Goal: Task Accomplishment & Management: Manage account settings

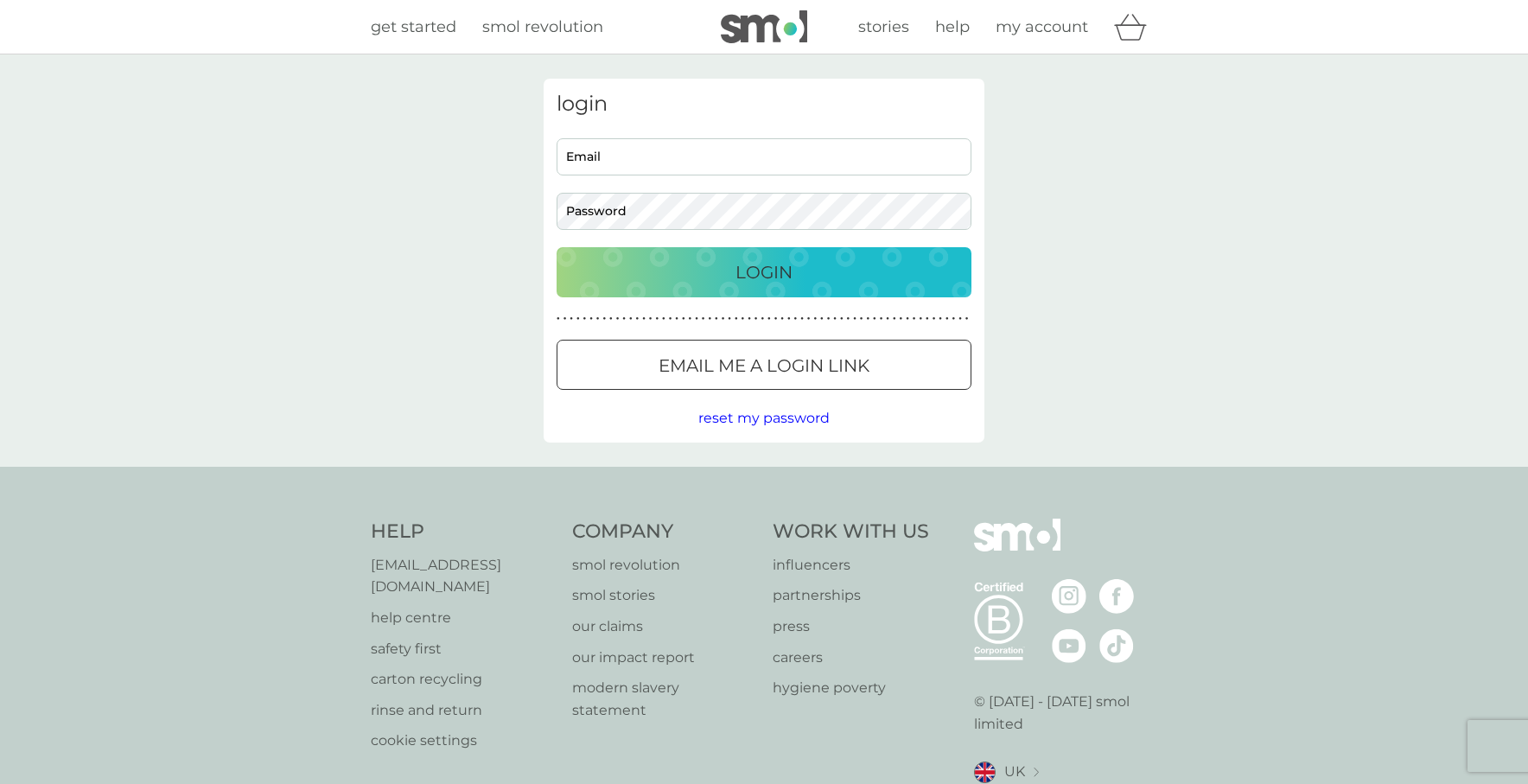
click at [890, 163] on input "Email" at bounding box center [764, 157] width 415 height 37
type input "britusa40@gmail.com"
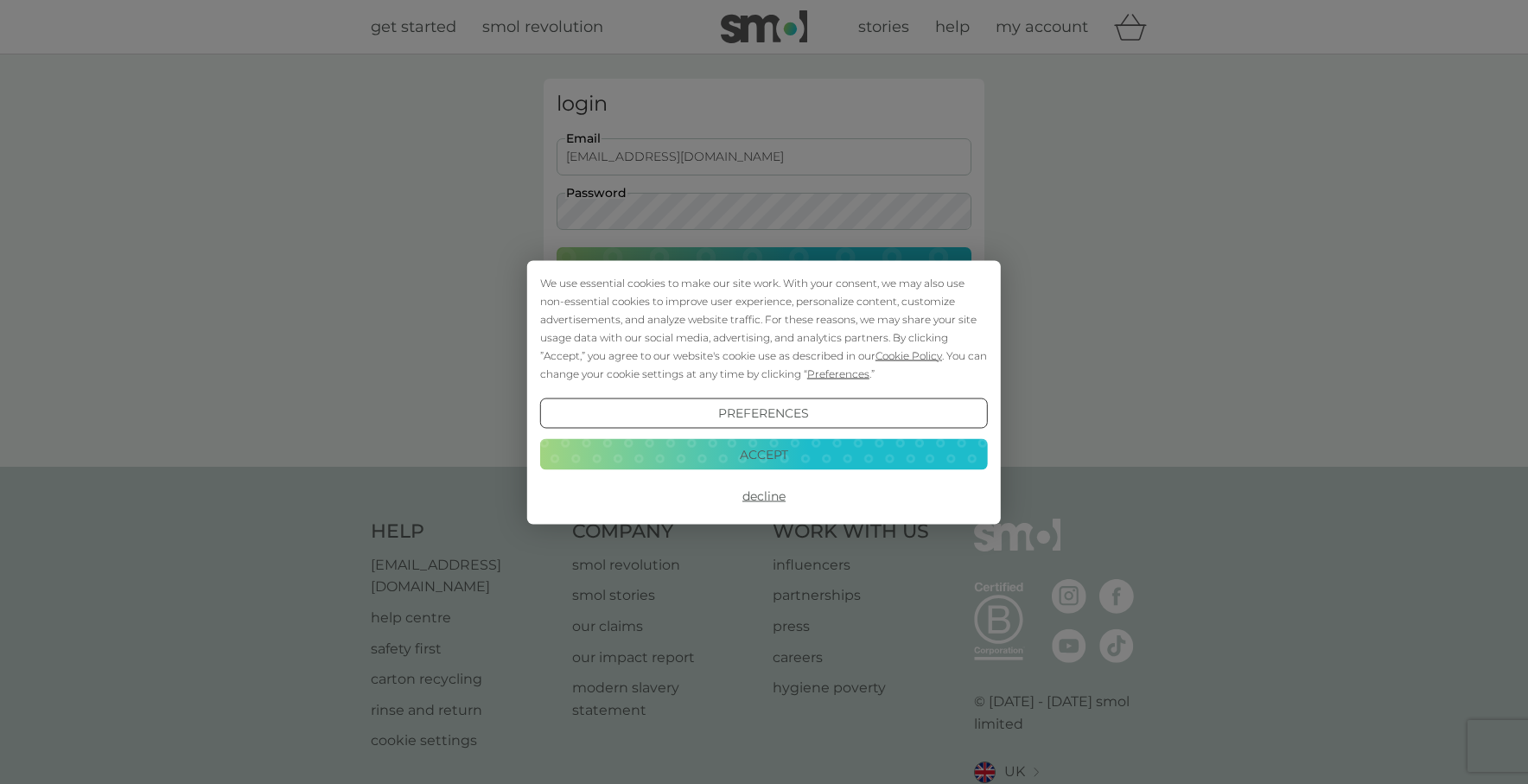
click at [825, 448] on button "Accept" at bounding box center [764, 454] width 448 height 31
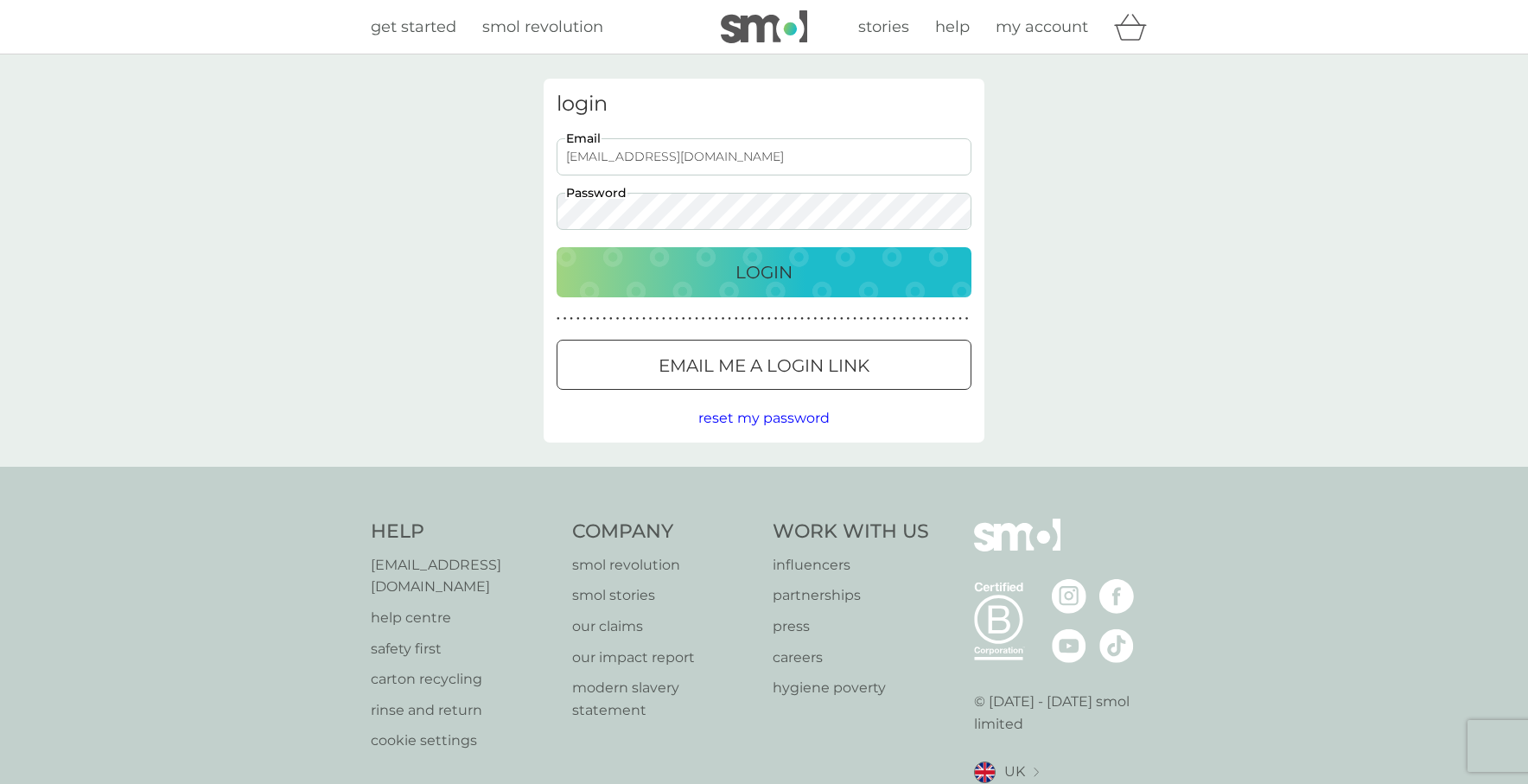
click at [549, 209] on div "login britusa40@gmail.com Email Password Login ● ● ● ● ● ● ● ● ● ● ● ● ● ● ● ● …" at bounding box center [764, 260] width 441 height 364
click at [639, 255] on button "Login" at bounding box center [764, 272] width 415 height 50
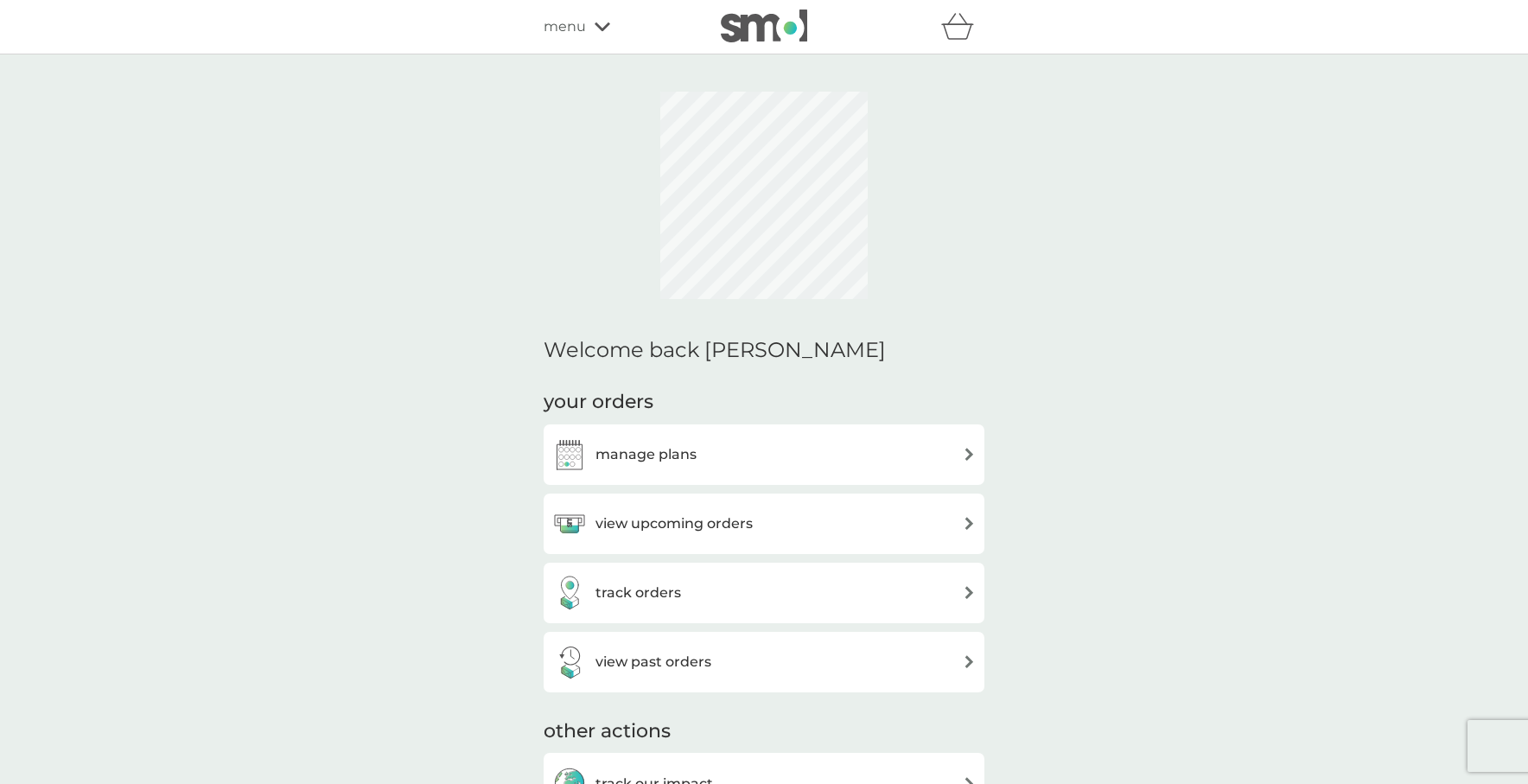
click at [715, 513] on h3 "view upcoming orders" at bounding box center [674, 523] width 158 height 22
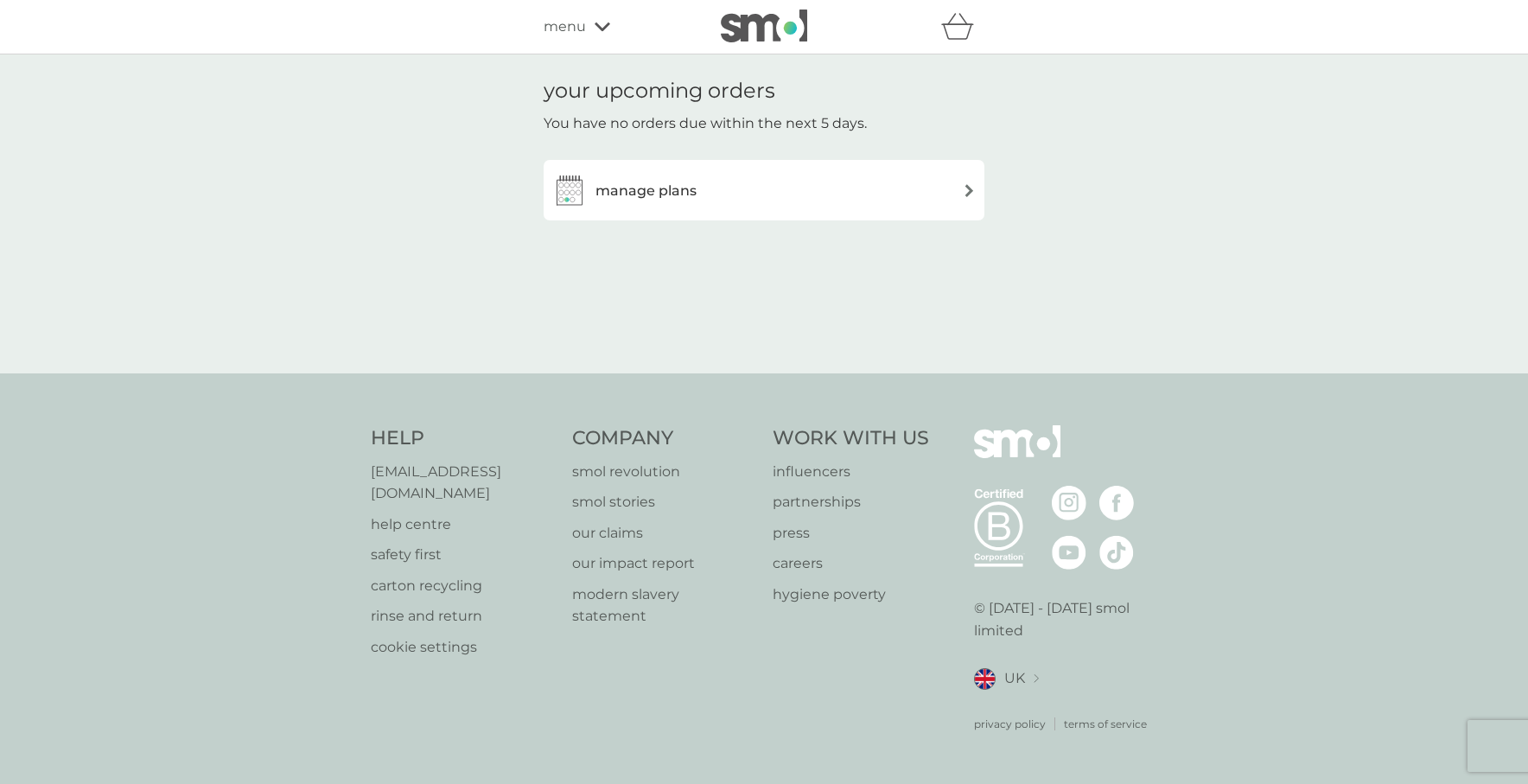
click at [638, 193] on h3 "manage plans" at bounding box center [646, 190] width 102 height 22
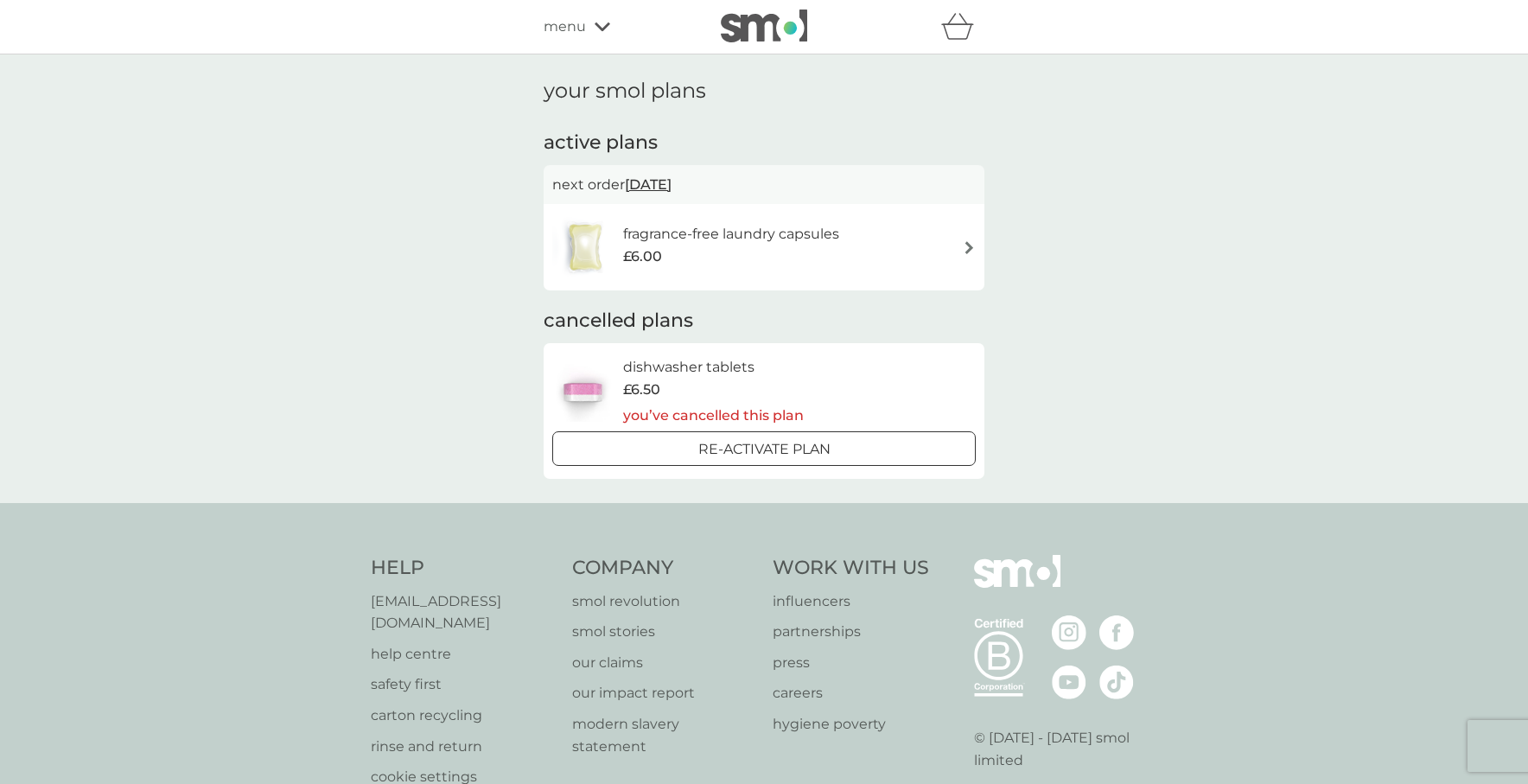
click at [649, 230] on h6 "fragrance-free laundry capsules" at bounding box center [731, 233] width 216 height 22
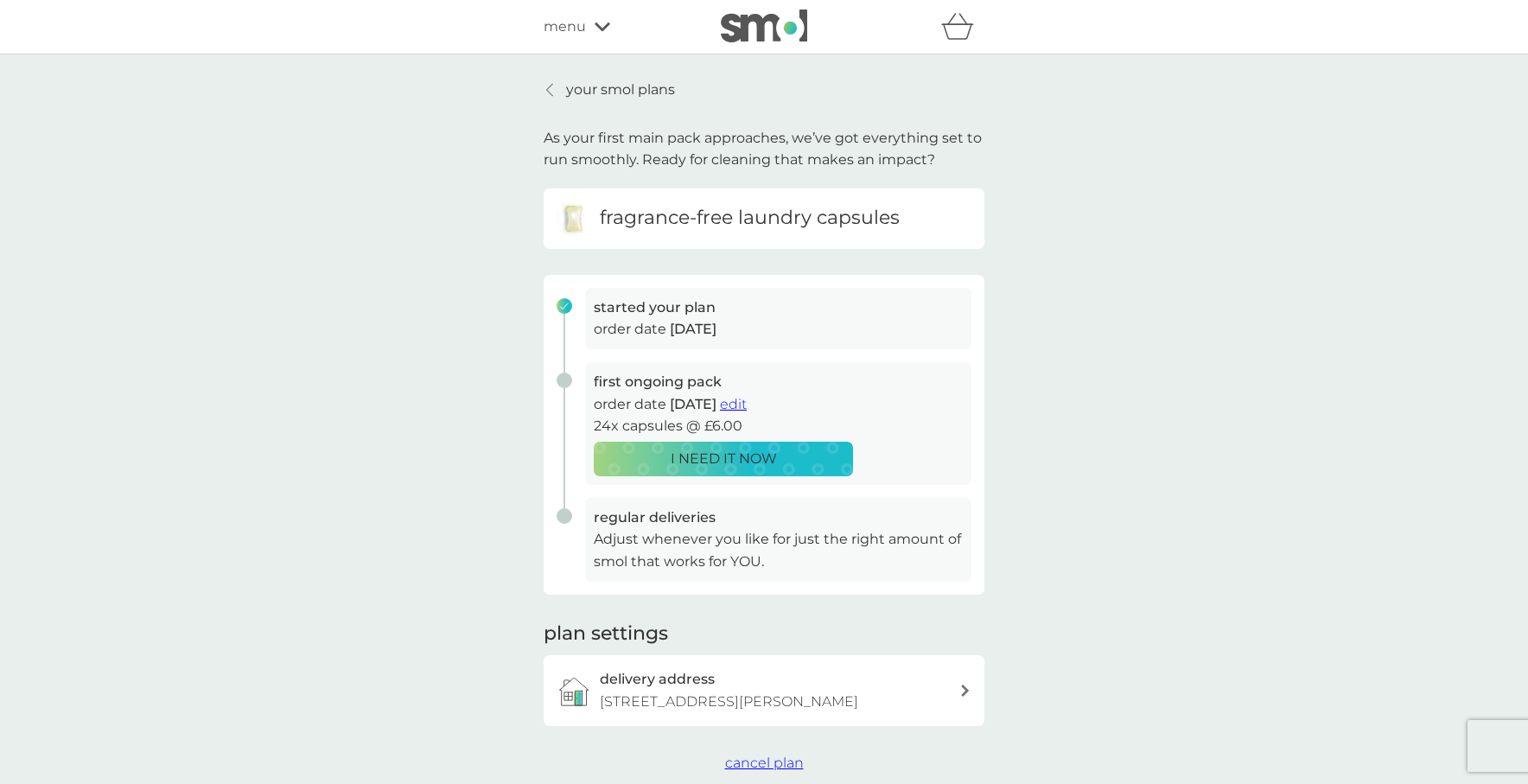
click at [717, 457] on p "I NEED IT NOW" at bounding box center [723, 458] width 106 height 22
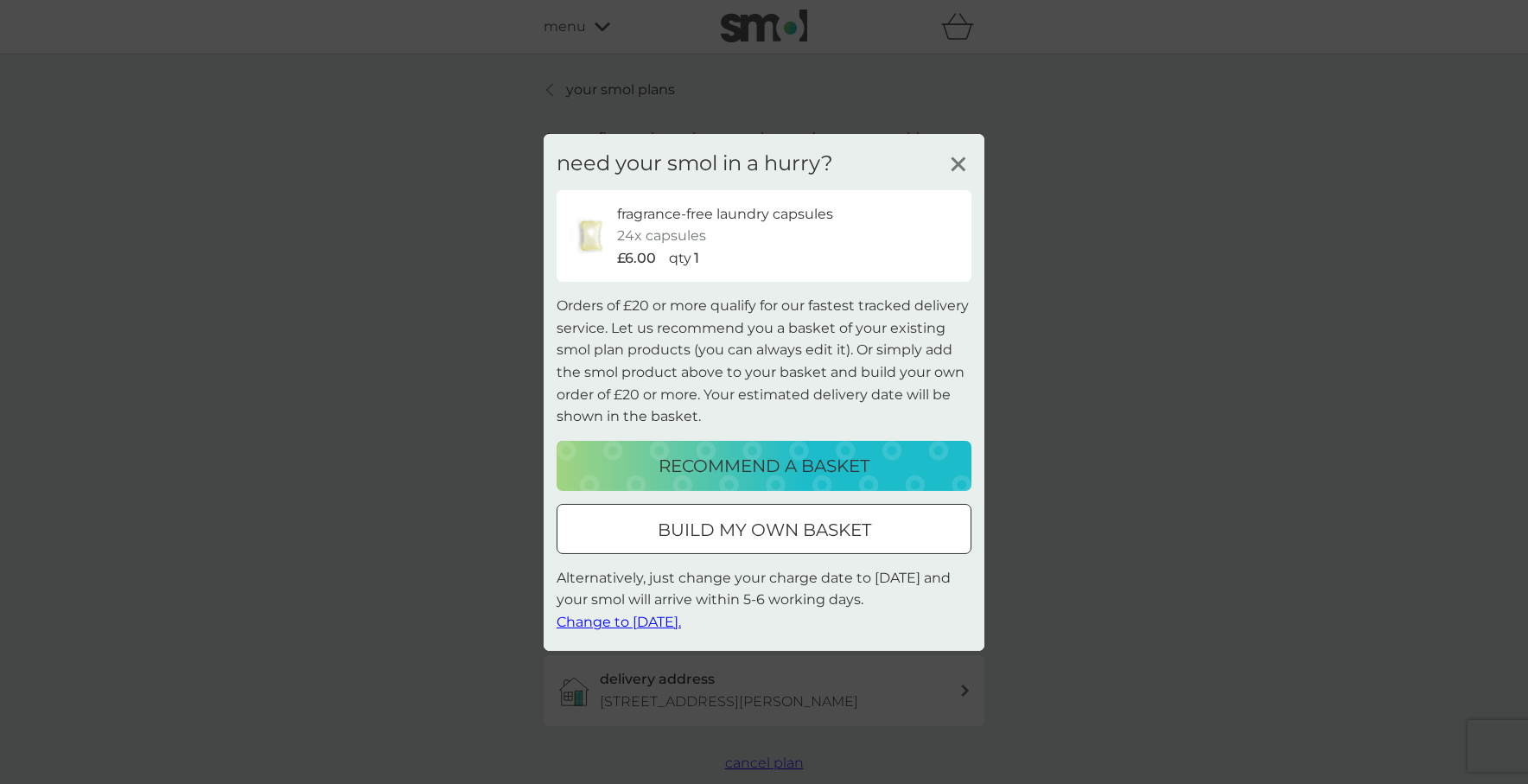
click at [681, 626] on span "Change to [DATE]." at bounding box center [619, 621] width 125 height 16
